Goal: Contribute content: Contribute content

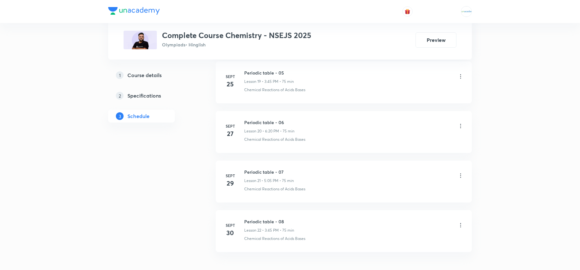
scroll to position [1309, 0]
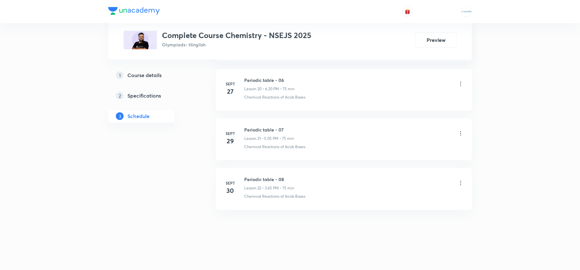
click at [287, 177] on h6 "Periodic table - 08" at bounding box center [269, 179] width 50 height 7
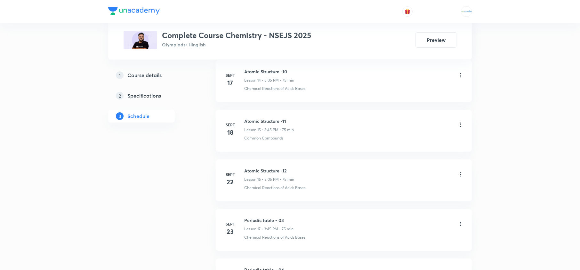
scroll to position [1309, 0]
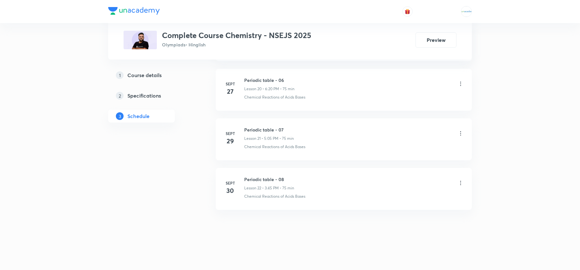
click at [290, 177] on h6 "Periodic table - 08" at bounding box center [269, 179] width 50 height 7
drag, startPoint x: 284, startPoint y: 181, endPoint x: 241, endPoint y: 167, distance: 45.4
copy h6 "Periodic table - 08"
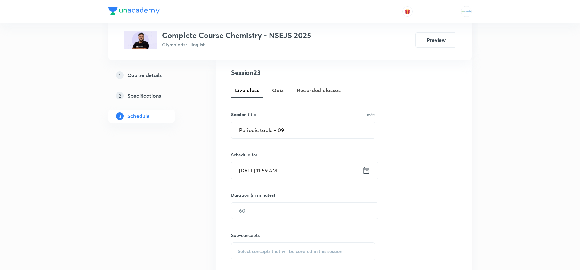
scroll to position [122, 0]
click at [365, 173] on icon at bounding box center [366, 170] width 8 height 9
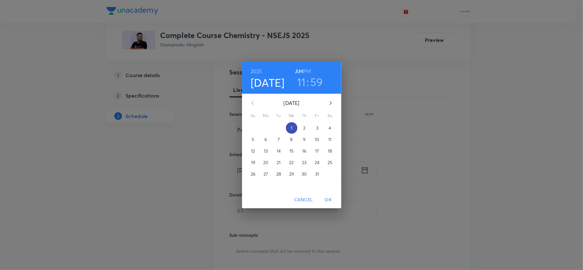
click at [292, 129] on p "1" at bounding box center [292, 128] width 2 height 6
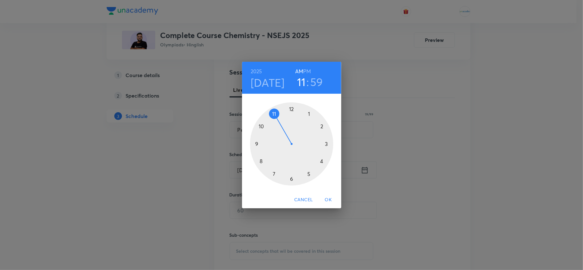
click at [306, 72] on h6 "PM" at bounding box center [307, 71] width 8 height 9
click at [274, 172] on div at bounding box center [291, 143] width 83 height 83
click at [291, 109] on div at bounding box center [291, 143] width 83 height 83
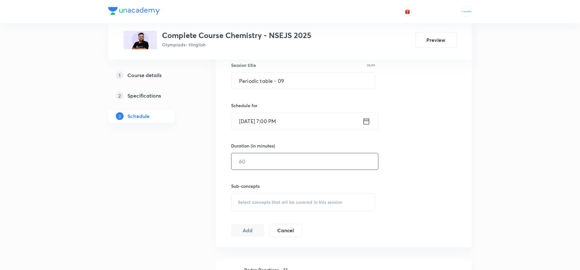
scroll to position [172, 0]
click at [276, 162] on input "text" at bounding box center [304, 161] width 147 height 16
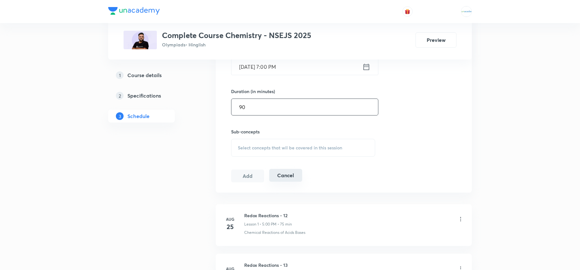
scroll to position [231, 0]
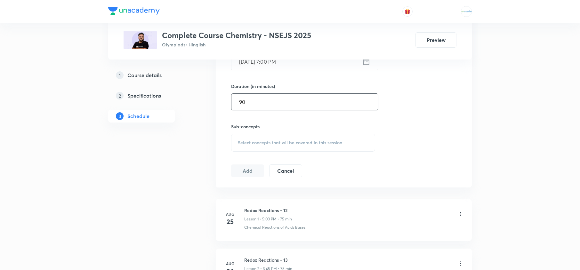
type input "90"
click at [282, 140] on span "Select concepts that wil be covered in this session" at bounding box center [290, 142] width 104 height 5
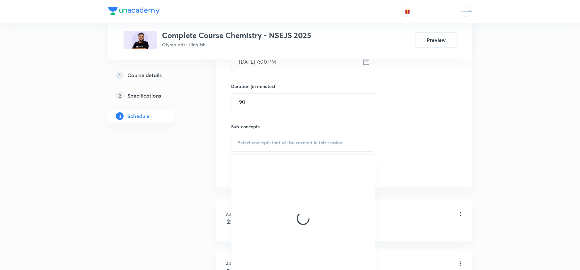
scroll to position [263, 0]
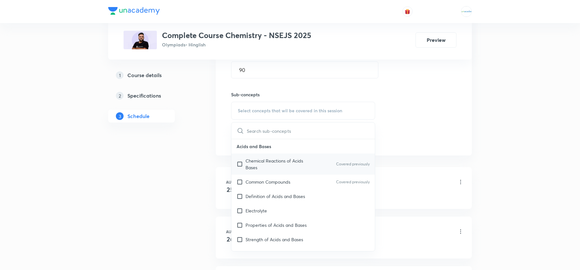
click at [262, 157] on div "Chemical Reactions of Acids Bases Covered previously" at bounding box center [302, 164] width 143 height 21
checkbox input "true"
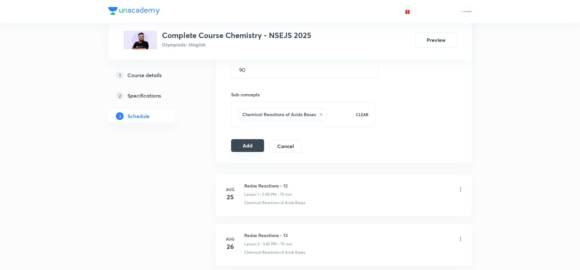
click at [239, 144] on button "Add" at bounding box center [247, 145] width 33 height 13
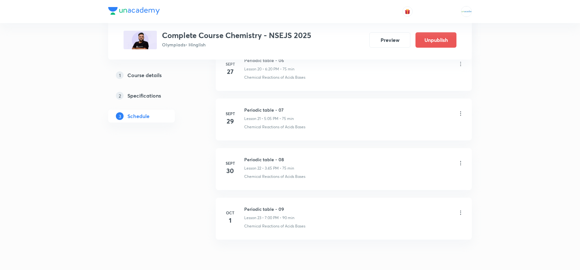
scroll to position [1146, 0]
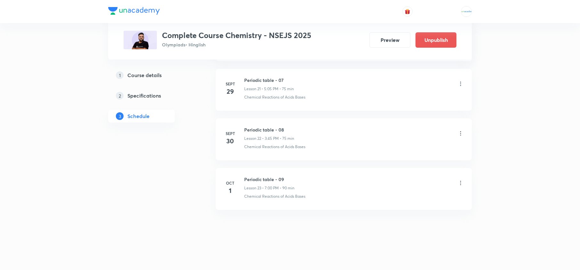
click at [462, 184] on icon at bounding box center [461, 183] width 6 height 6
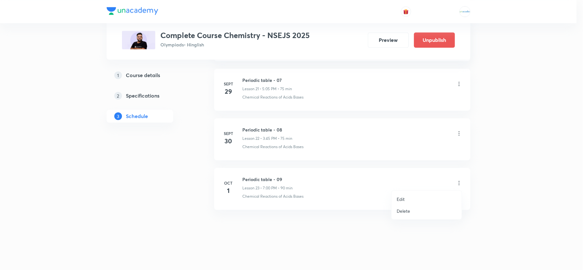
click at [408, 196] on li "Edit" at bounding box center [427, 199] width 70 height 12
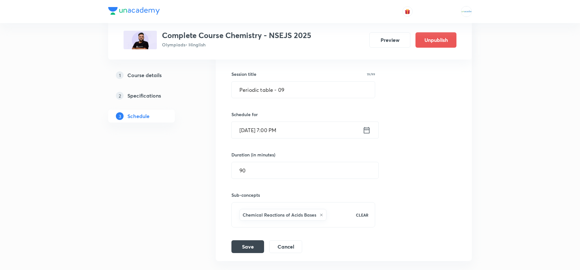
scroll to position [1254, 0]
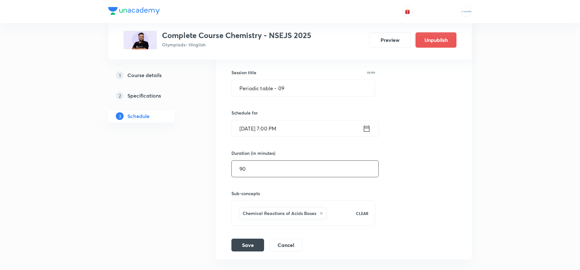
click at [284, 174] on input "90" at bounding box center [305, 169] width 147 height 16
type input "9"
type input "0"
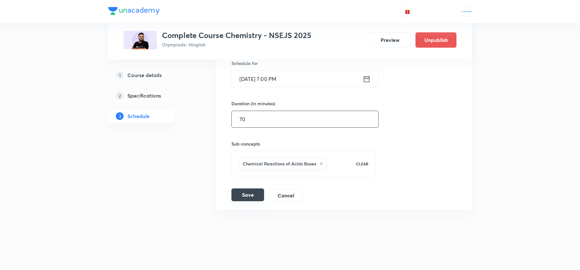
type input "70"
click at [256, 193] on button "Save" at bounding box center [247, 195] width 33 height 13
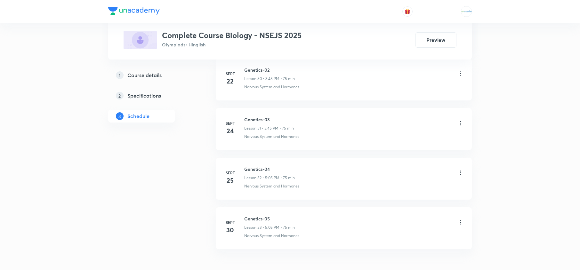
scroll to position [2854, 0]
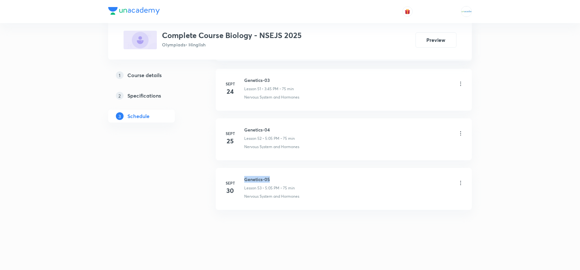
drag, startPoint x: 274, startPoint y: 176, endPoint x: 242, endPoint y: 162, distance: 34.7
copy h6 "Genetics-05"
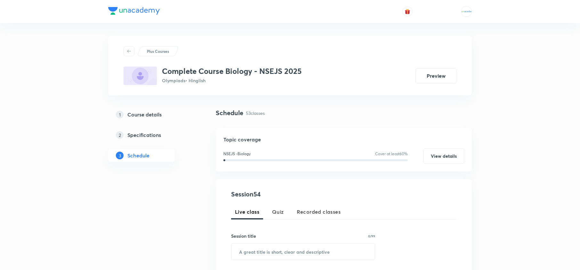
scroll to position [113, 0]
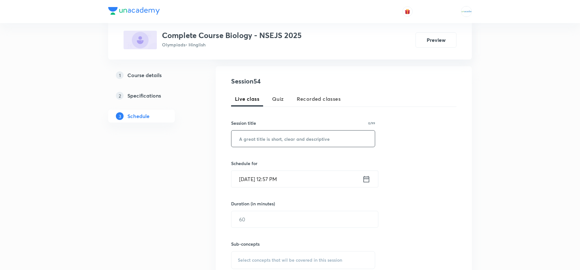
paste input "Genetics-05"
click at [268, 144] on input "Genetics-05" at bounding box center [302, 139] width 143 height 16
type input "Genetics-06"
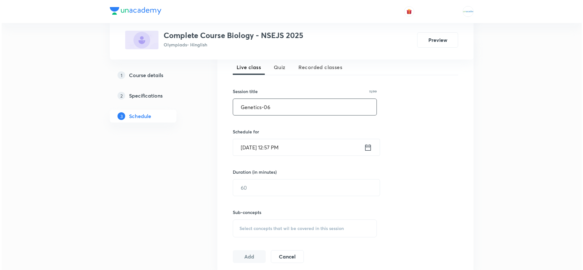
scroll to position [151, 0]
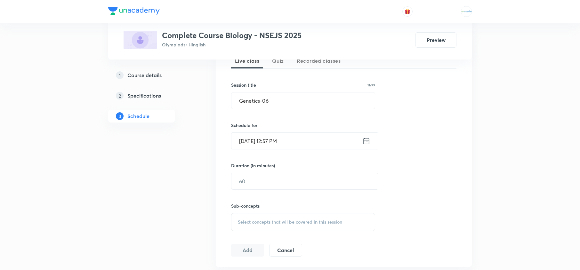
click at [367, 142] on icon at bounding box center [366, 141] width 8 height 9
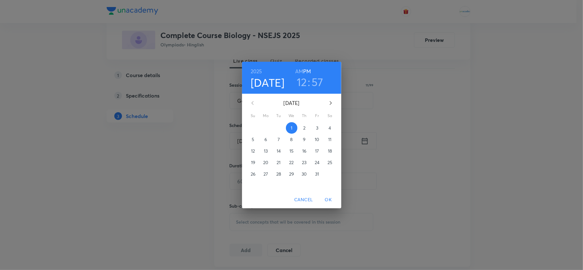
click at [367, 142] on div "2025 Oct 1 12 : 57 AM PM October 2025 Su Mo Tu We Th Fr Sa 28 29 30 1 2 3 4 5 6…" at bounding box center [291, 135] width 583 height 270
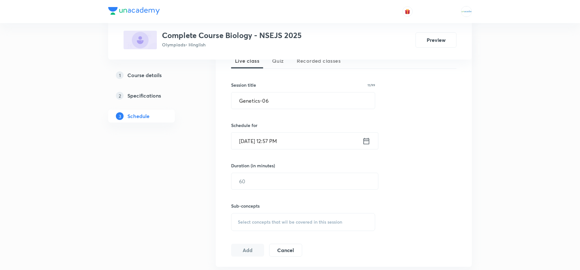
click at [367, 145] on icon at bounding box center [366, 141] width 8 height 9
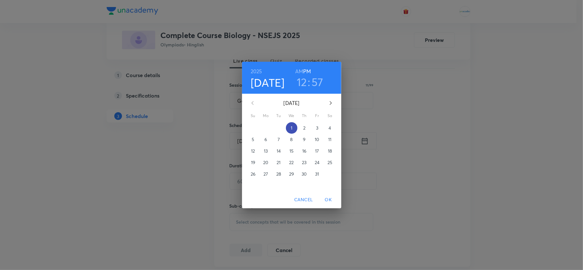
click at [293, 127] on span "1" at bounding box center [292, 128] width 12 height 6
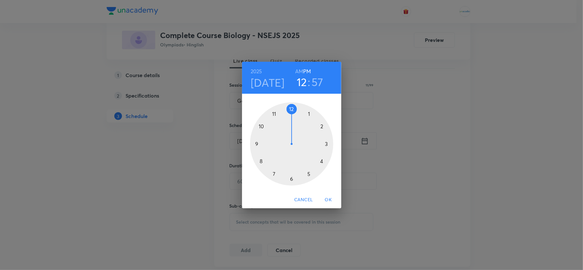
click at [306, 173] on div at bounding box center [291, 143] width 83 height 83
click at [309, 114] on div at bounding box center [291, 143] width 83 height 83
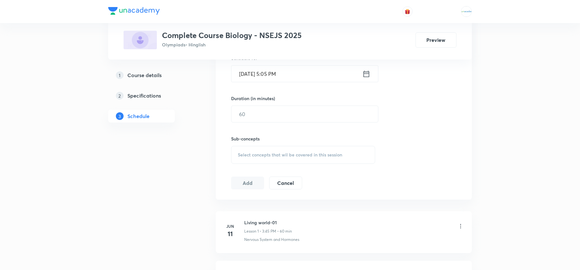
scroll to position [237, 0]
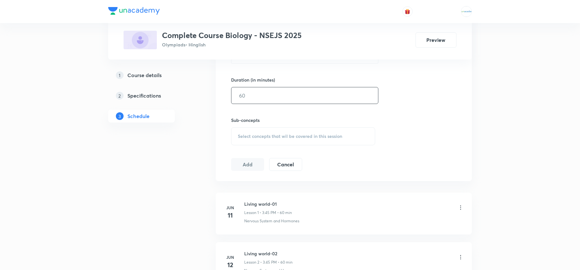
click at [278, 97] on input "text" at bounding box center [304, 95] width 147 height 16
type input "75"
click at [272, 133] on div "Select concepts that wil be covered in this session" at bounding box center [303, 136] width 144 height 18
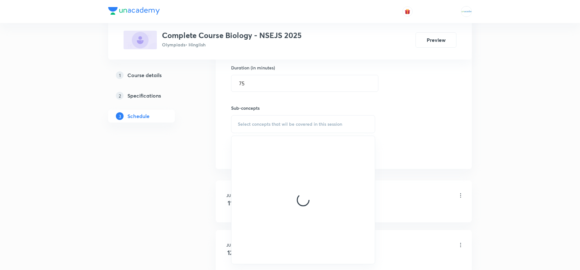
scroll to position [250, 0]
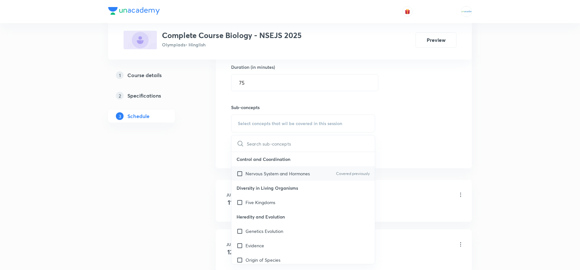
click at [267, 177] on p "Nervous System and Hormones" at bounding box center [278, 173] width 64 height 7
checkbox input "true"
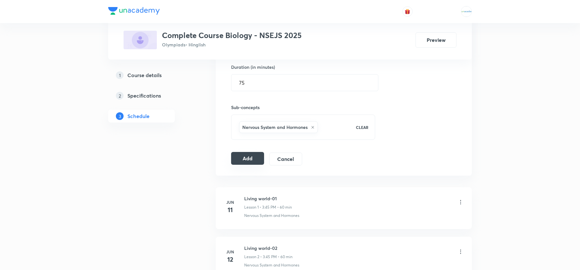
click at [235, 163] on button "Add" at bounding box center [247, 158] width 33 height 13
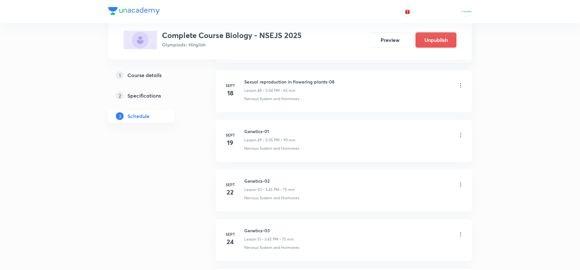
scroll to position [2691, 0]
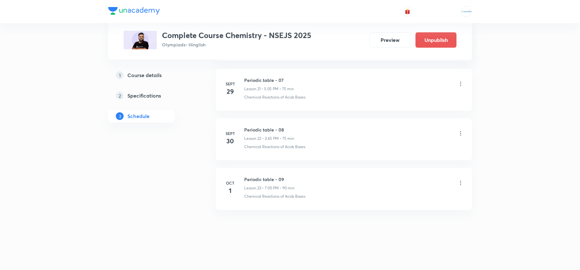
click at [459, 185] on icon at bounding box center [461, 183] width 6 height 6
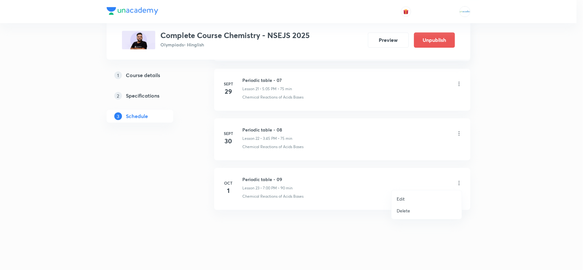
click at [417, 199] on li "Edit" at bounding box center [427, 199] width 70 height 12
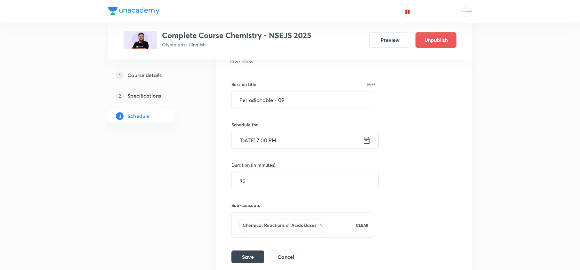
scroll to position [1240, 0]
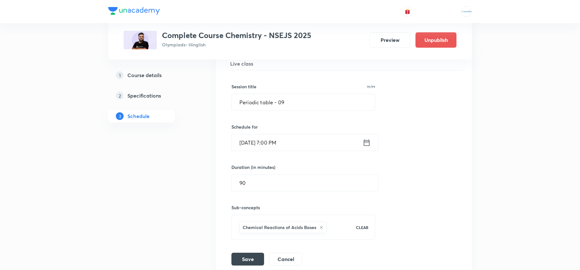
click at [365, 147] on icon at bounding box center [367, 142] width 8 height 9
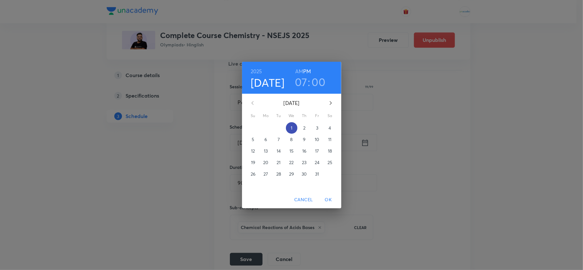
click at [293, 129] on span "1" at bounding box center [292, 128] width 12 height 6
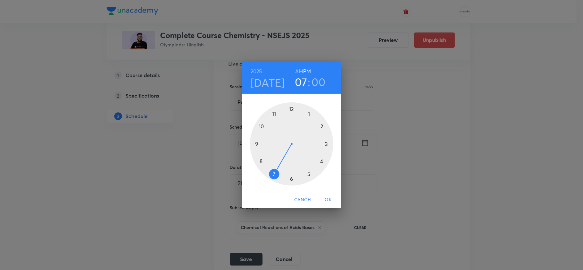
click at [324, 147] on div at bounding box center [291, 143] width 83 height 83
click at [257, 144] on div at bounding box center [291, 143] width 83 height 83
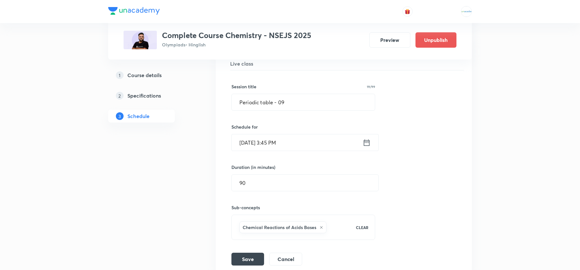
scroll to position [1310, 0]
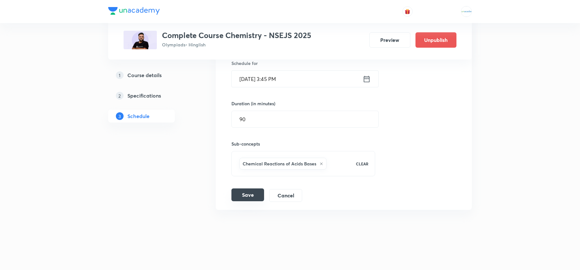
click at [245, 194] on button "Save" at bounding box center [247, 195] width 33 height 13
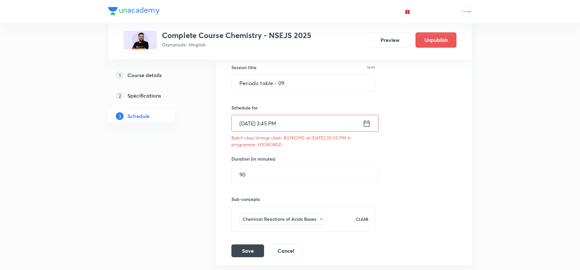
scroll to position [1259, 0]
click at [284, 182] on input "90" at bounding box center [305, 175] width 147 height 16
type input "9"
type input "0"
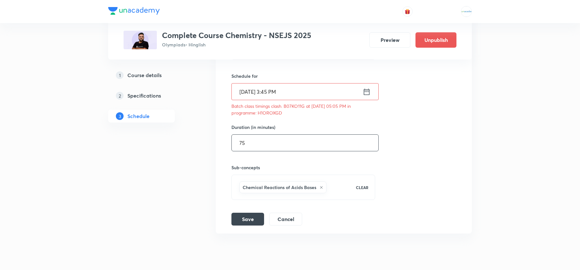
scroll to position [1292, 0]
type input "75"
click at [245, 225] on button "Save" at bounding box center [247, 218] width 33 height 13
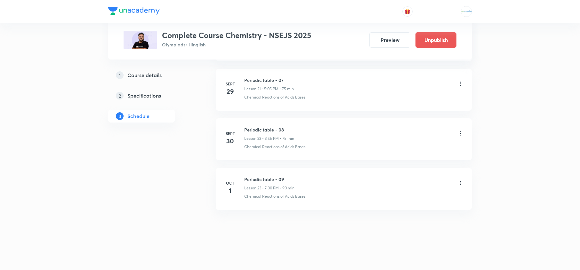
scroll to position [1146, 0]
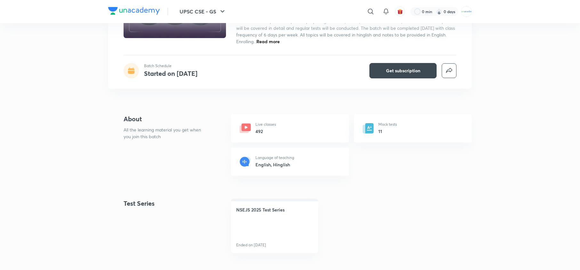
scroll to position [86, 0]
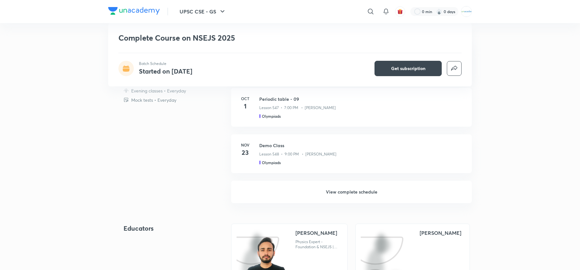
scroll to position [317, 0]
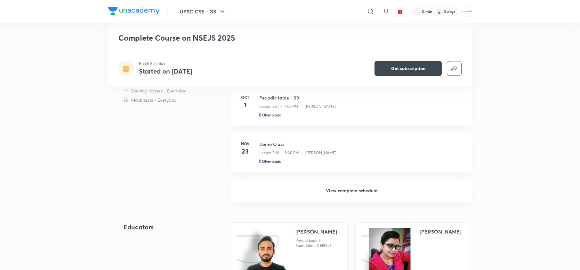
click at [353, 185] on h6 "View complete schedule" at bounding box center [351, 191] width 241 height 22
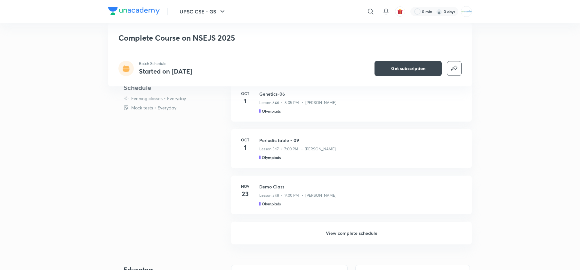
scroll to position [306, 0]
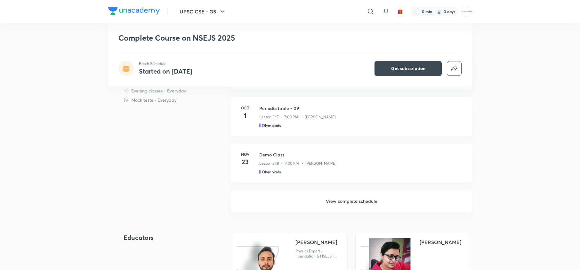
click at [337, 207] on h6 "View complete schedule" at bounding box center [351, 201] width 241 height 22
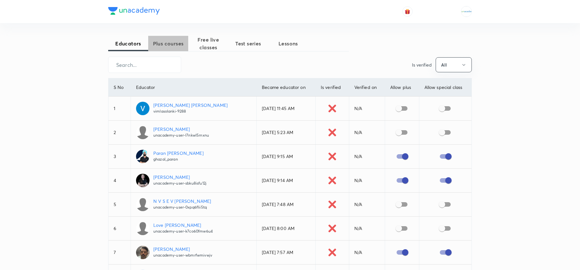
click at [179, 46] on span "Plus courses" at bounding box center [168, 44] width 40 height 8
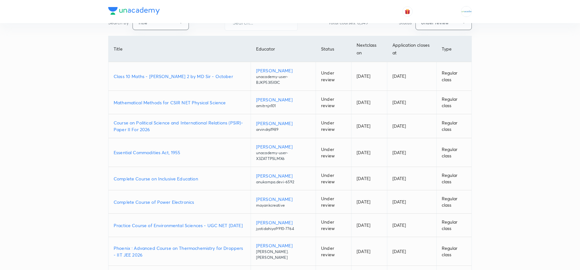
scroll to position [43, 0]
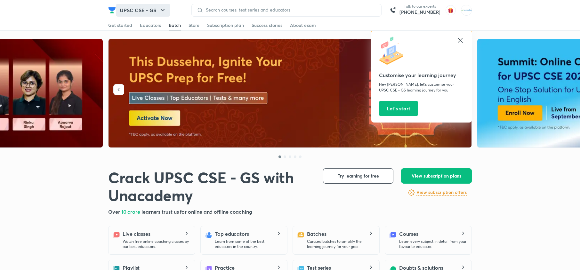
click at [151, 12] on button "UPSC CSE - GS" at bounding box center [143, 10] width 54 height 13
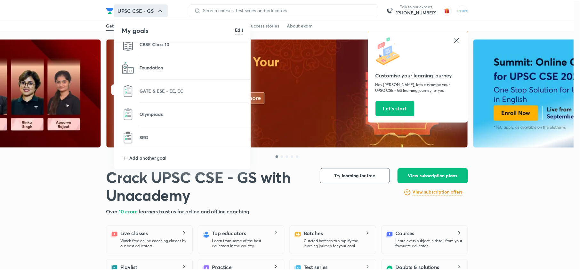
scroll to position [105, 0]
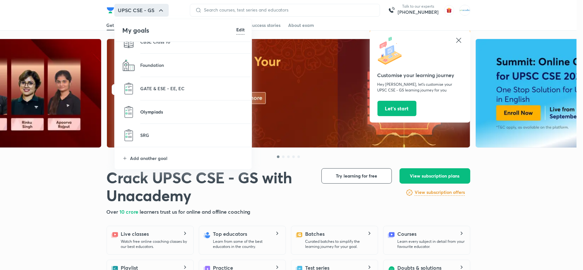
click at [158, 109] on p "Olympiads" at bounding box center [192, 112] width 104 height 7
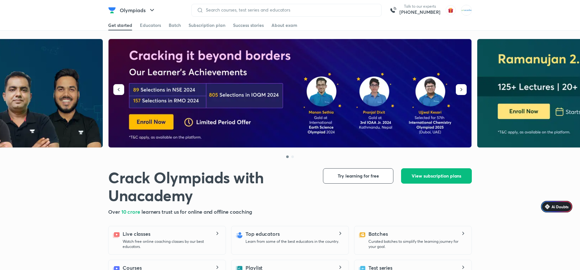
scroll to position [31, 0]
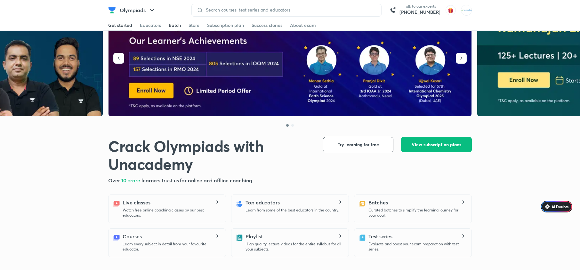
click at [174, 26] on div "Batch" at bounding box center [175, 25] width 12 height 6
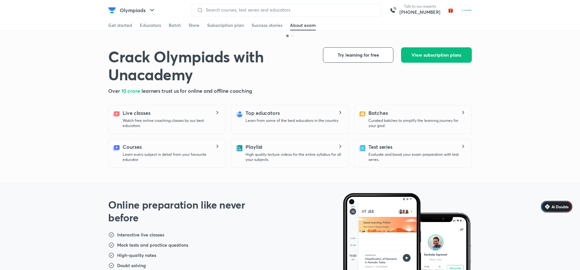
scroll to position [121, 0]
drag, startPoint x: 181, startPoint y: 23, endPoint x: 175, endPoint y: 26, distance: 6.0
click at [175, 26] on div "Get started Educators Batch Store Subscription plan Success stories About exam" at bounding box center [290, 25] width 364 height 10
click at [175, 26] on div "Batch" at bounding box center [175, 25] width 12 height 6
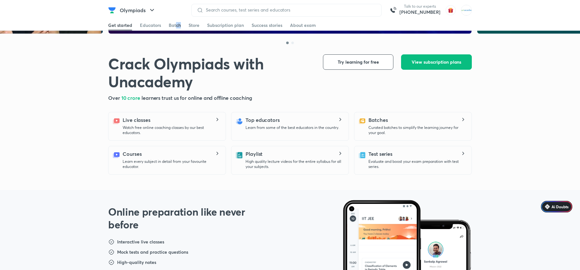
scroll to position [0, 0]
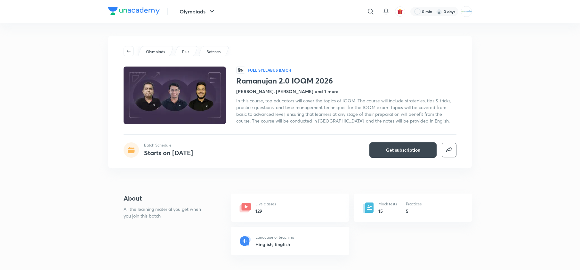
click at [312, 91] on h4 "[PERSON_NAME], [PERSON_NAME] and 1 more" at bounding box center [287, 91] width 102 height 7
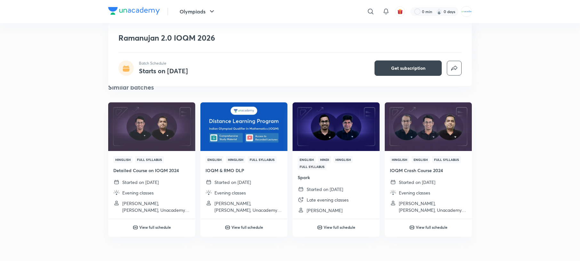
scroll to position [975, 0]
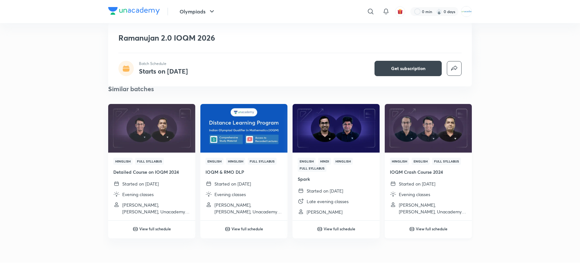
click at [409, 169] on h4 "IOQM Crash Course 2024" at bounding box center [428, 172] width 77 height 7
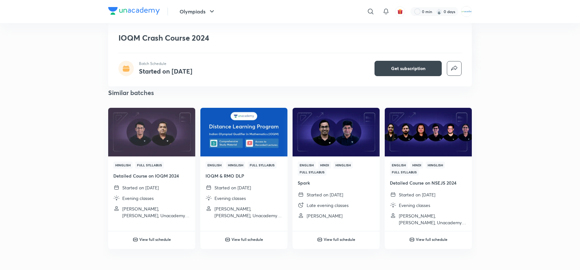
scroll to position [814, 0]
click at [405, 182] on h4 "Detailed Course on NSEJS 2024" at bounding box center [428, 182] width 77 height 7
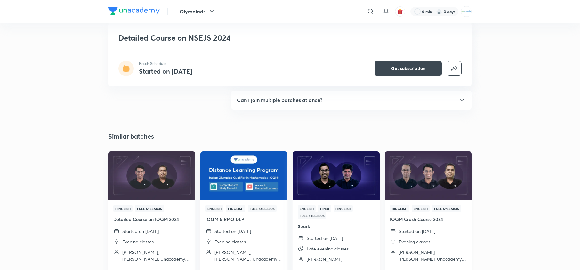
scroll to position [979, 0]
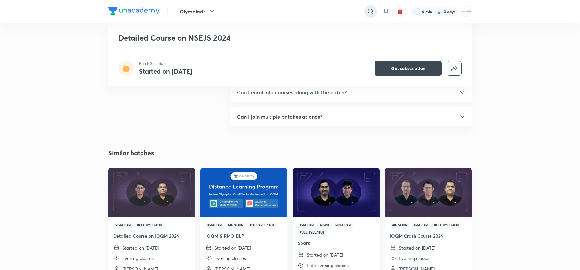
click at [371, 10] on icon at bounding box center [371, 12] width 8 height 8
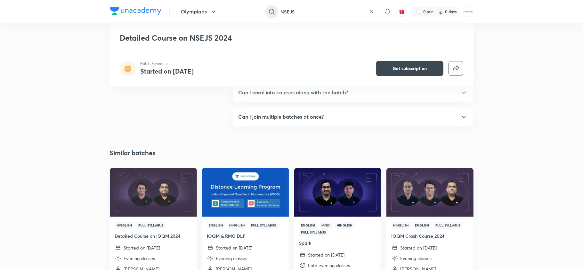
type input "NSEJS"
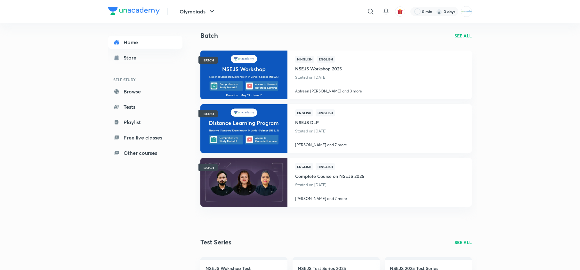
scroll to position [393, 0]
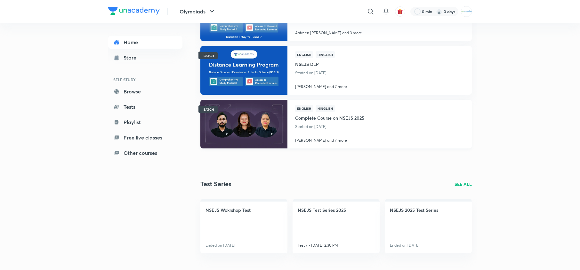
click at [331, 116] on h4 "Complete Course on NSEJS 2025" at bounding box center [329, 117] width 69 height 11
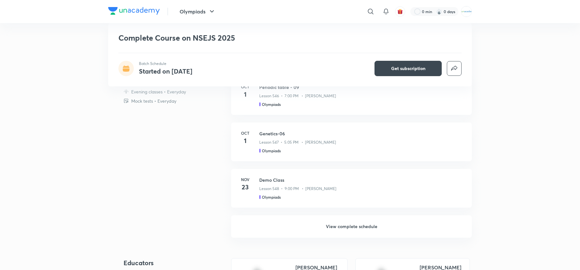
scroll to position [282, 0]
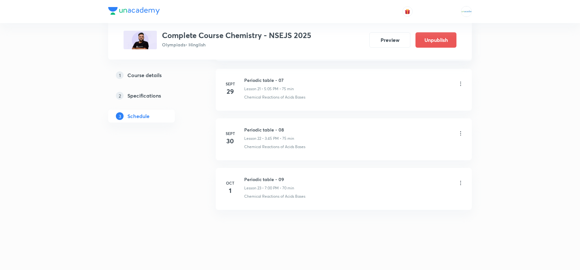
click at [461, 185] on icon at bounding box center [461, 183] width 6 height 6
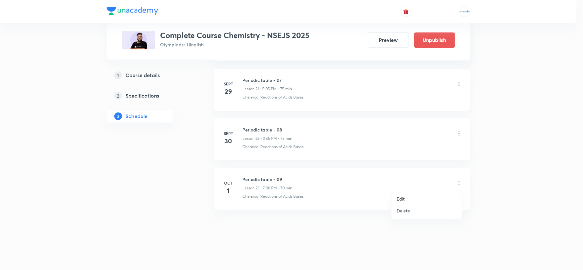
click at [414, 196] on li "Edit" at bounding box center [427, 199] width 70 height 12
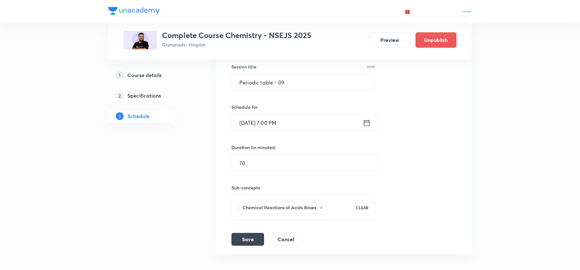
scroll to position [1258, 0]
click at [367, 127] on icon at bounding box center [367, 124] width 8 height 9
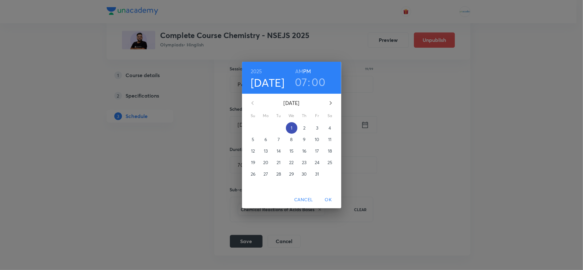
click at [291, 128] on p "1" at bounding box center [292, 128] width 2 height 6
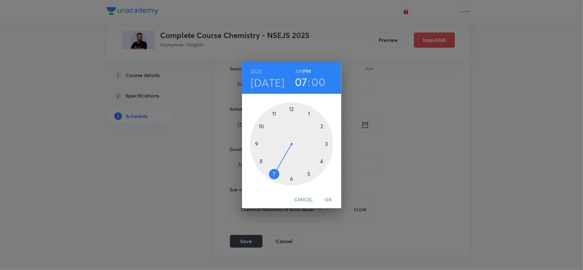
click at [321, 145] on div at bounding box center [291, 143] width 83 height 83
click at [257, 145] on div at bounding box center [291, 143] width 83 height 83
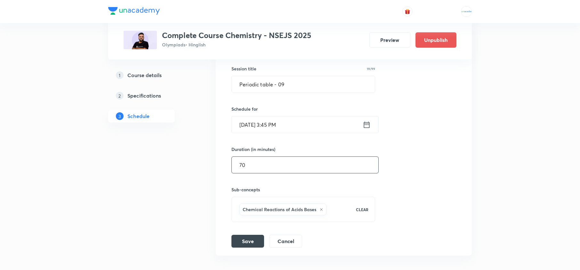
click at [263, 173] on input "70" at bounding box center [305, 165] width 147 height 16
click at [254, 246] on button "Save" at bounding box center [247, 240] width 33 height 13
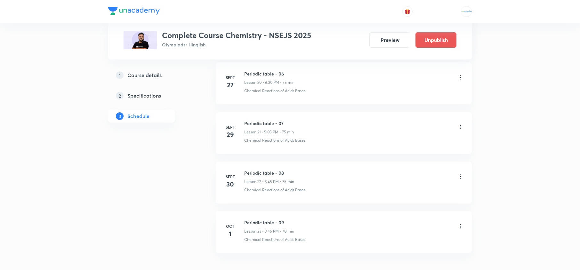
scroll to position [1359, 0]
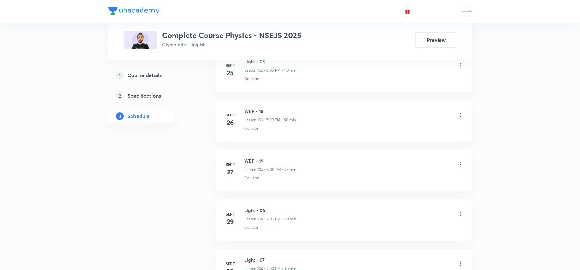
scroll to position [5496, 0]
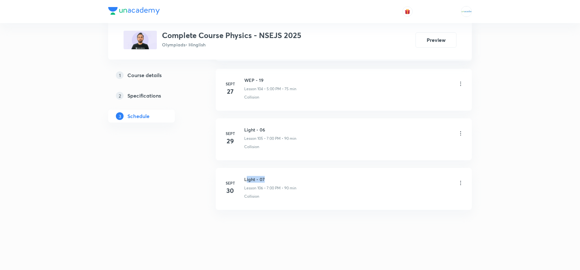
drag, startPoint x: 281, startPoint y: 172, endPoint x: 247, endPoint y: 165, distance: 35.4
copy h6 "Light - 07"
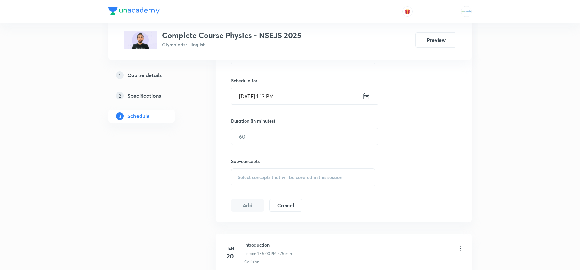
scroll to position [0, 0]
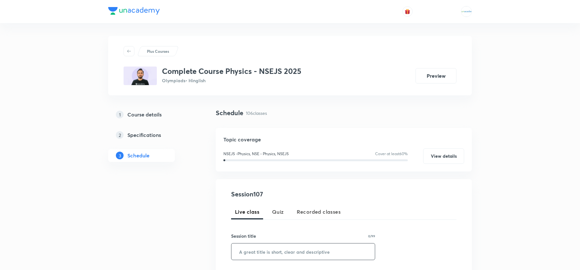
paste input "Light - 07"
click at [278, 245] on input "text" at bounding box center [302, 252] width 143 height 16
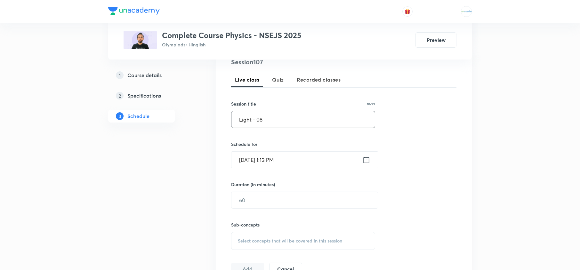
scroll to position [141, 0]
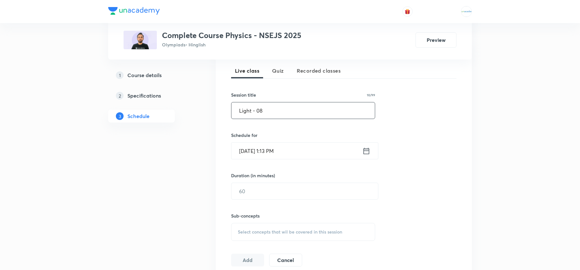
type input "Light - 08"
click at [367, 147] on icon at bounding box center [366, 151] width 8 height 9
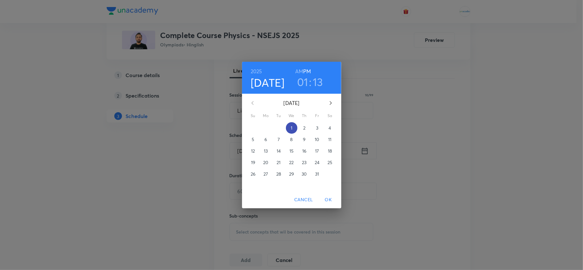
click at [292, 126] on p "1" at bounding box center [292, 128] width 2 height 6
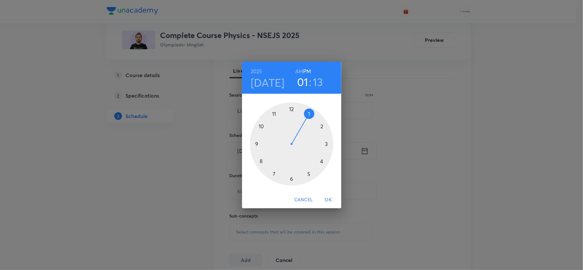
click at [273, 172] on div at bounding box center [291, 143] width 83 height 83
click at [293, 105] on div at bounding box center [291, 143] width 83 height 83
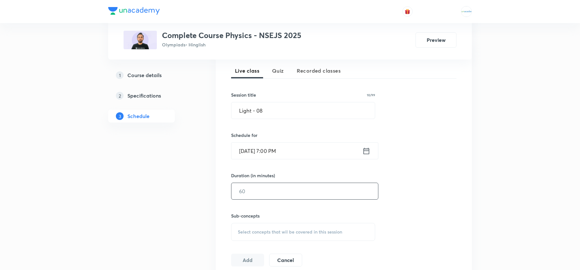
click at [282, 195] on input "text" at bounding box center [304, 191] width 147 height 16
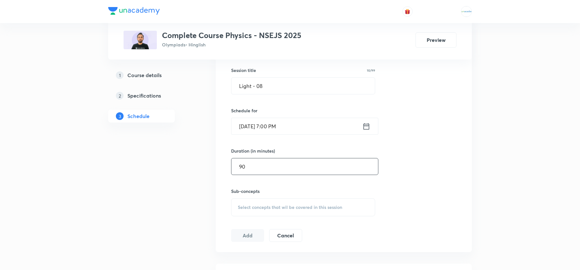
scroll to position [168, 0]
type input "90"
click at [272, 204] on span "Select concepts that wil be covered in this session" at bounding box center [290, 205] width 104 height 5
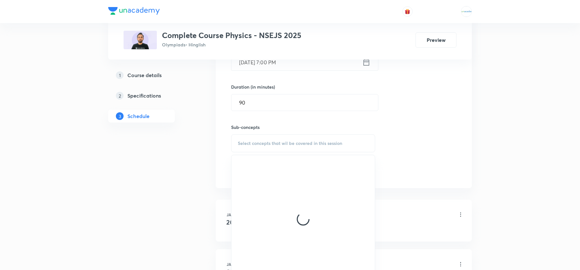
scroll to position [231, 0]
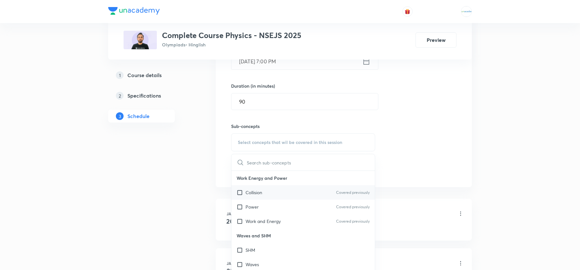
click at [257, 192] on p "Collision" at bounding box center [254, 192] width 17 height 7
checkbox input "true"
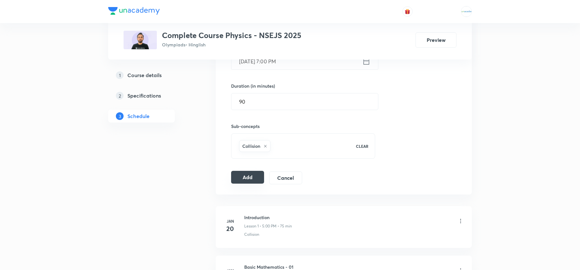
click at [237, 174] on button "Add" at bounding box center [247, 177] width 33 height 13
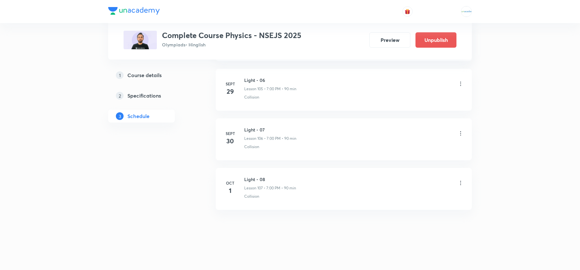
scroll to position [5546, 0]
drag, startPoint x: 269, startPoint y: 174, endPoint x: 243, endPoint y: 165, distance: 27.7
copy h6 "Light - 08"
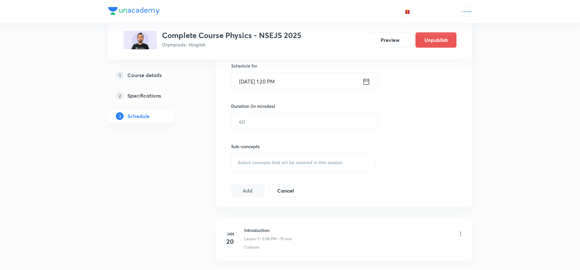
scroll to position [0, 0]
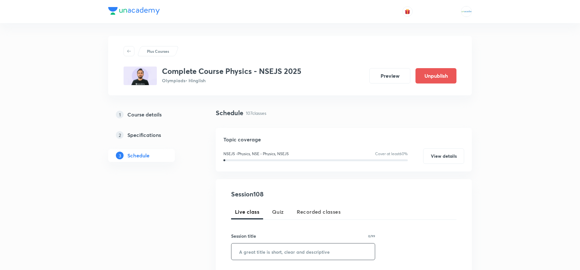
paste input "Light - 08"
click at [290, 250] on input "Light - 08" at bounding box center [302, 252] width 143 height 16
type input "Light - 09"
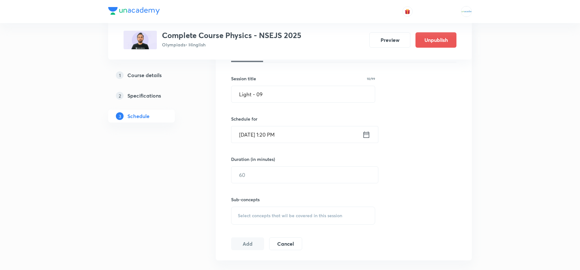
click at [368, 136] on icon at bounding box center [366, 134] width 8 height 9
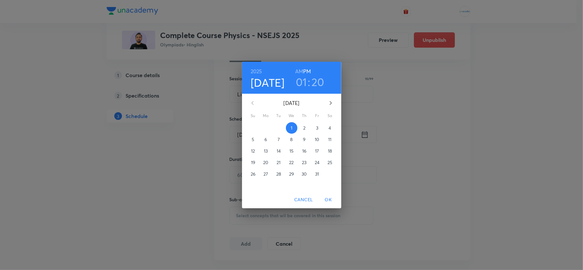
click at [320, 131] on span "3" at bounding box center [318, 128] width 12 height 6
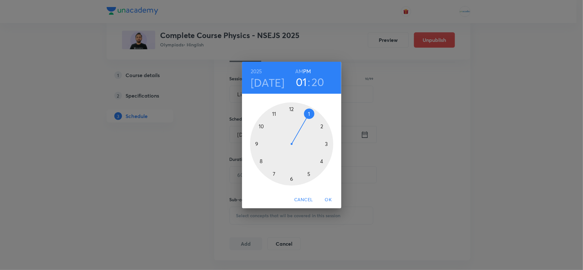
click at [273, 172] on div at bounding box center [291, 143] width 83 height 83
click at [291, 111] on div at bounding box center [291, 143] width 83 height 83
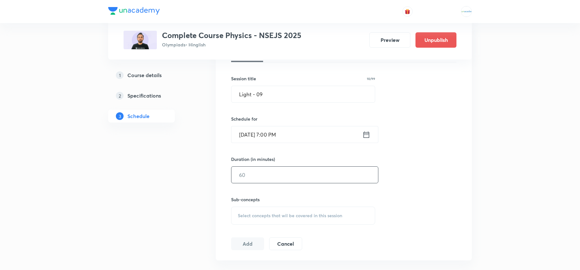
click at [280, 180] on input "text" at bounding box center [304, 175] width 147 height 16
type input "90"
click at [269, 215] on span "Select concepts that wil be covered in this session" at bounding box center [290, 215] width 104 height 5
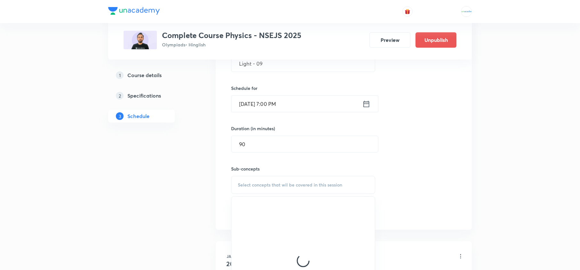
scroll to position [189, 0]
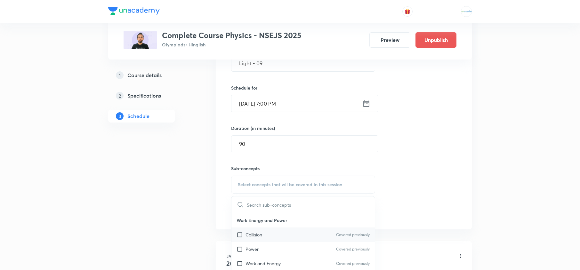
click at [253, 236] on p "Collision" at bounding box center [254, 234] width 17 height 7
checkbox input "true"
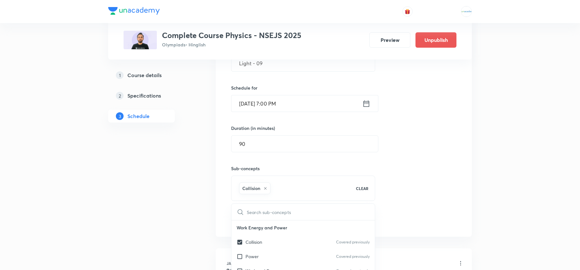
click at [250, 215] on button "Add" at bounding box center [247, 219] width 33 height 13
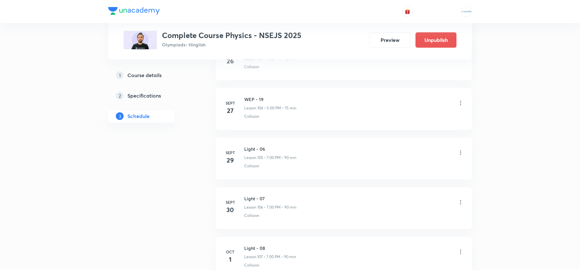
scroll to position [5596, 0]
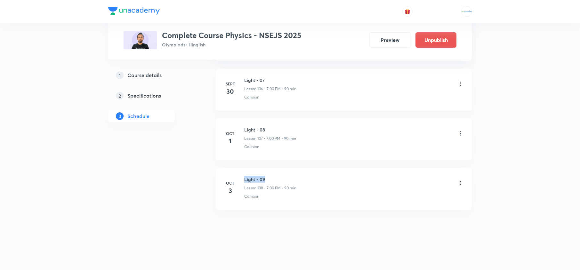
drag, startPoint x: 273, startPoint y: 176, endPoint x: 243, endPoint y: 163, distance: 32.7
copy h6 "Light - 09"
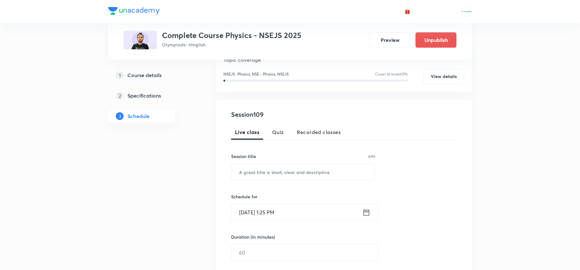
scroll to position [81, 0]
paste input "Light - 09"
click at [264, 175] on input "text" at bounding box center [302, 171] width 143 height 16
type input "Light - 10"
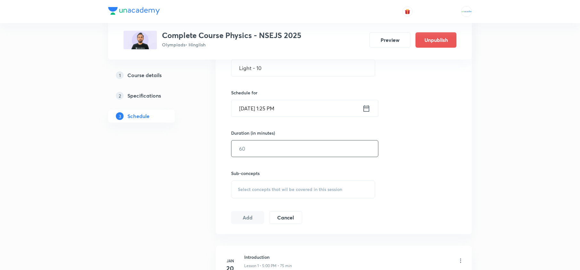
scroll to position [184, 0]
click at [369, 107] on icon at bounding box center [366, 107] width 8 height 9
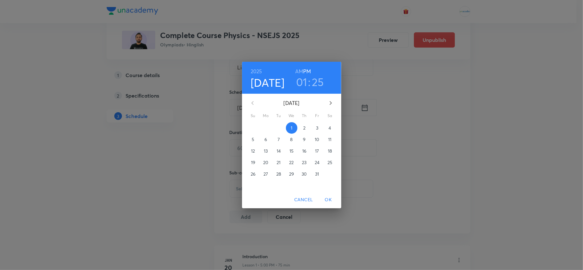
click at [317, 131] on button "3" at bounding box center [318, 128] width 12 height 12
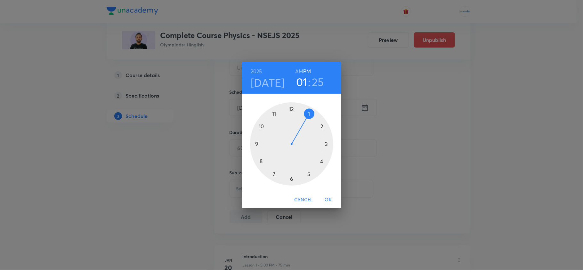
click at [268, 87] on h4 "[DATE]" at bounding box center [268, 82] width 34 height 13
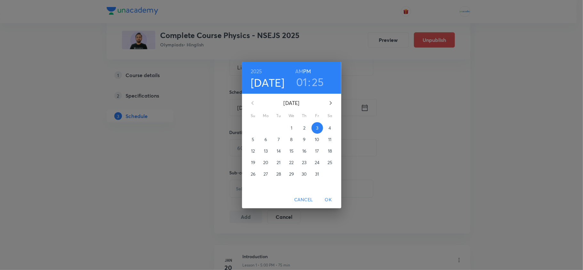
click at [329, 126] on p "4" at bounding box center [330, 128] width 3 height 6
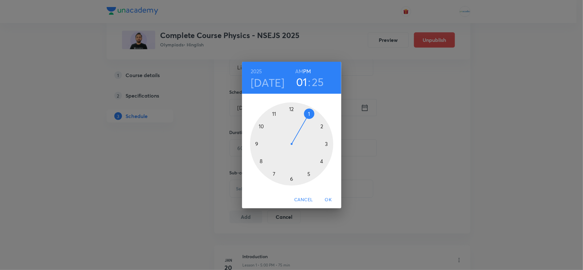
click at [307, 174] on div at bounding box center [291, 143] width 83 height 83
click at [307, 116] on div at bounding box center [291, 143] width 83 height 83
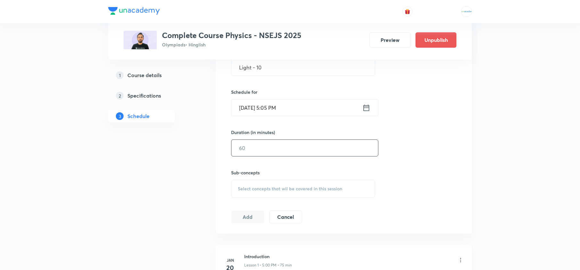
click at [275, 154] on input "text" at bounding box center [304, 148] width 147 height 16
type input "90"
click at [269, 191] on span "Select concepts that wil be covered in this session" at bounding box center [290, 188] width 104 height 5
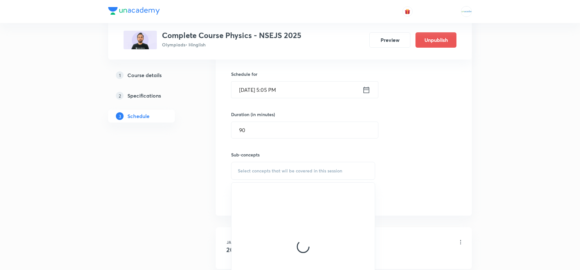
scroll to position [204, 0]
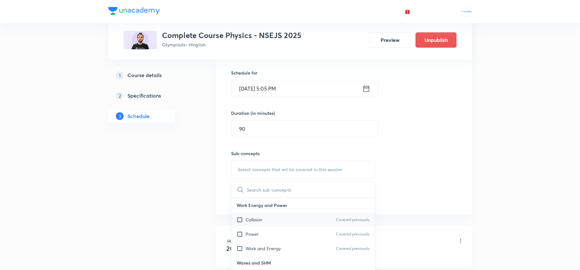
click at [250, 222] on p "Collision" at bounding box center [254, 219] width 17 height 7
checkbox input "true"
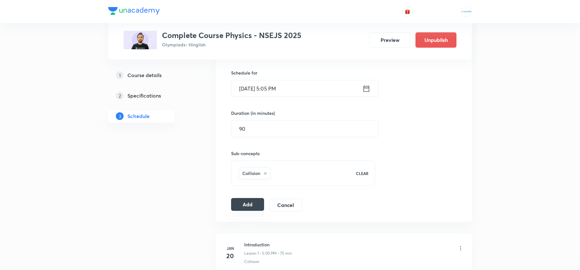
click at [236, 204] on button "Add" at bounding box center [247, 204] width 33 height 13
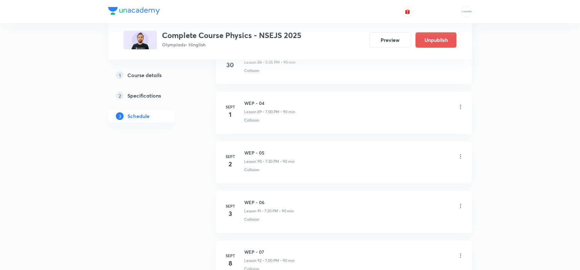
scroll to position [4672, 0]
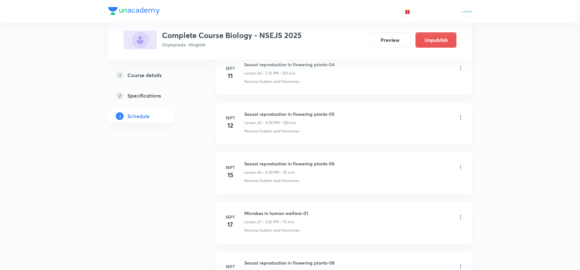
scroll to position [2904, 0]
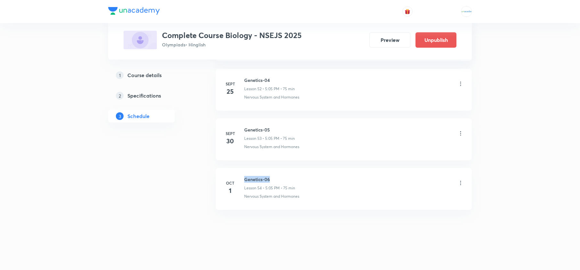
drag, startPoint x: 274, startPoint y: 181, endPoint x: 244, endPoint y: 165, distance: 34.5
copy h6 "Genetics-06"
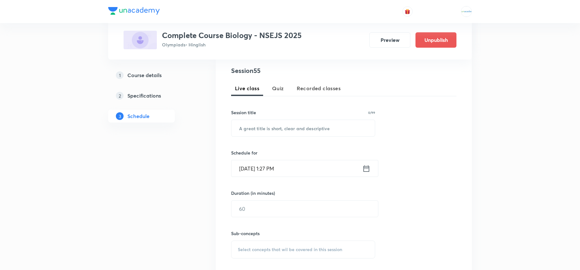
scroll to position [0, 0]
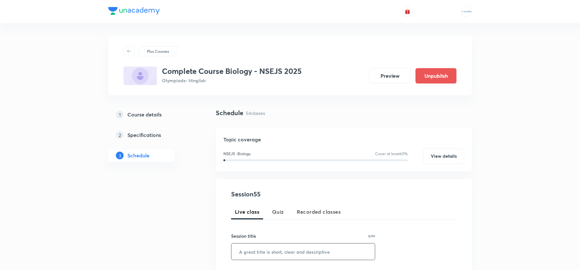
paste input "Genetics-06"
click at [287, 249] on input "text" at bounding box center [302, 252] width 143 height 16
type input "Genetics-07"
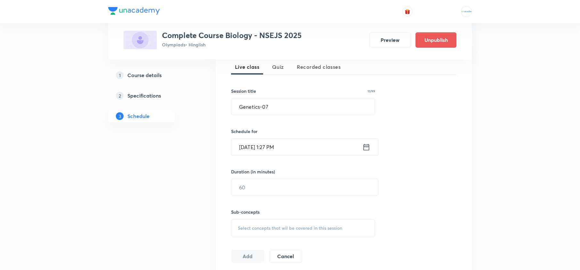
scroll to position [145, 0]
click at [371, 145] on div "[DATE] 1:27 PM ​" at bounding box center [304, 147] width 147 height 17
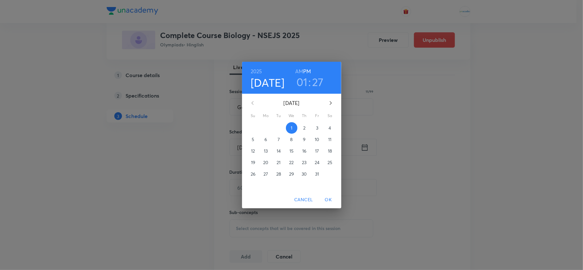
click at [316, 131] on p "3" at bounding box center [317, 128] width 2 height 6
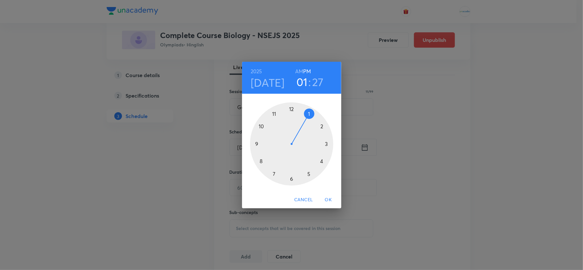
click at [321, 160] on div at bounding box center [291, 143] width 83 height 83
click at [292, 112] on div at bounding box center [291, 143] width 83 height 83
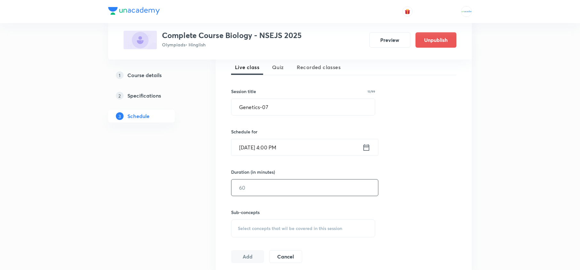
click at [291, 188] on input "text" at bounding box center [304, 188] width 147 height 16
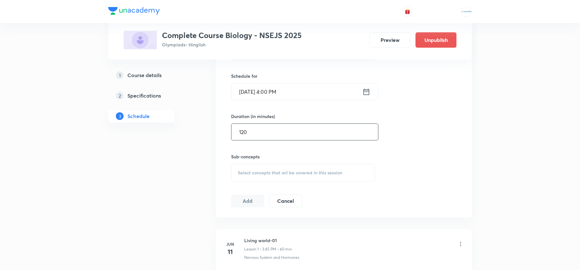
scroll to position [201, 0]
type input "120"
click at [298, 180] on div "Select concepts that wil be covered in this session" at bounding box center [303, 172] width 144 height 18
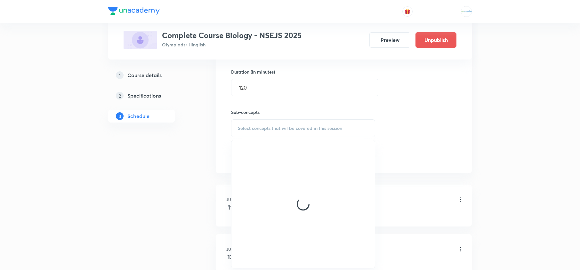
scroll to position [247, 0]
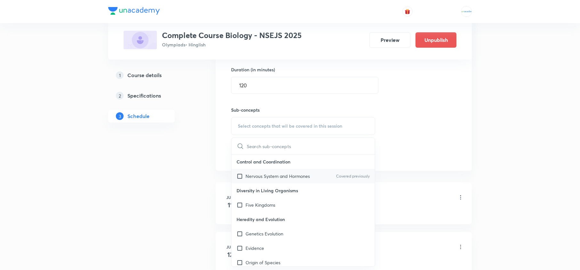
click at [282, 177] on p "Nervous System and Hormones" at bounding box center [278, 176] width 64 height 7
checkbox input "true"
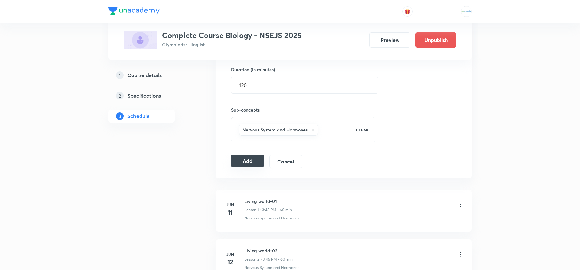
click at [235, 166] on button "Add" at bounding box center [247, 161] width 33 height 13
